Goal: Navigation & Orientation: Find specific page/section

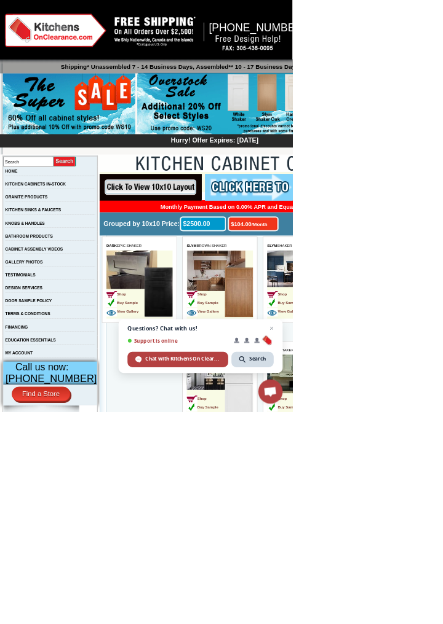
click at [438, 527] on img at bounding box center [432, 512] width 42 height 75
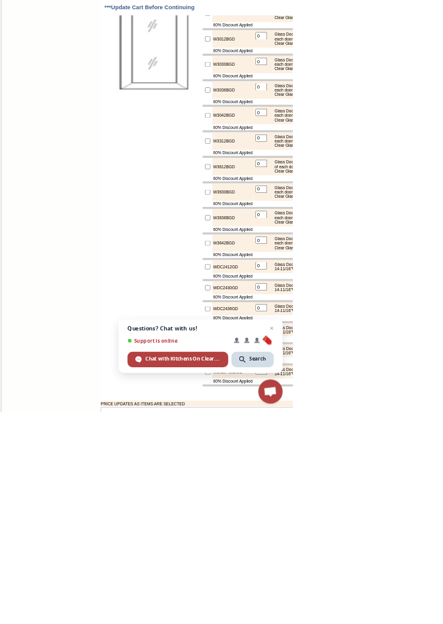
scroll to position [4542, 0]
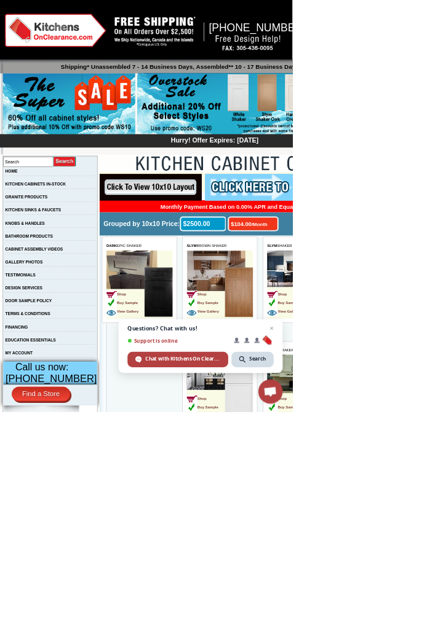
click at [294, 506] on img at bounding box center [310, 512] width 42 height 75
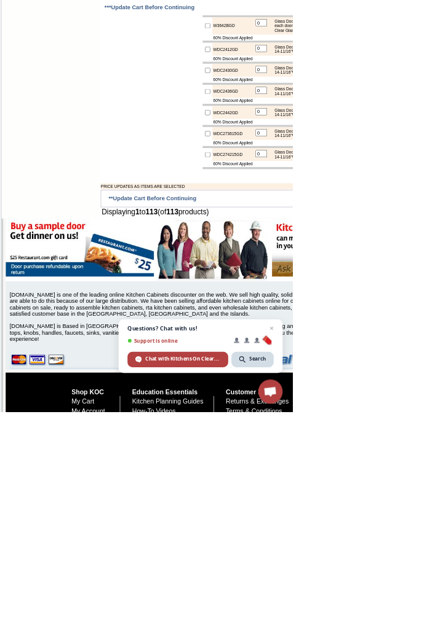
scroll to position [4825, 0]
